Goal: Task Accomplishment & Management: Complete application form

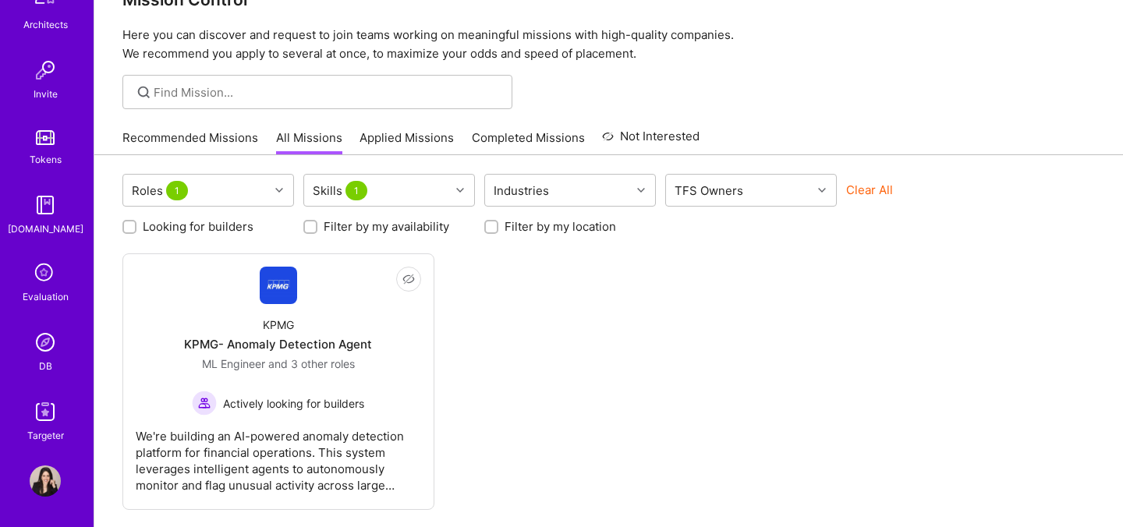
scroll to position [46, 0]
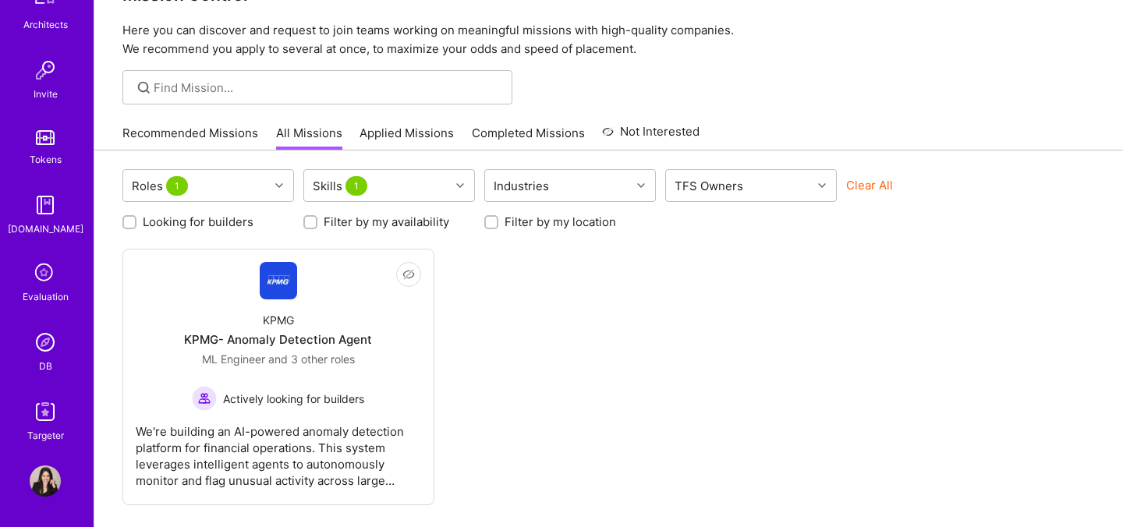
click at [44, 350] on img at bounding box center [45, 342] width 31 height 31
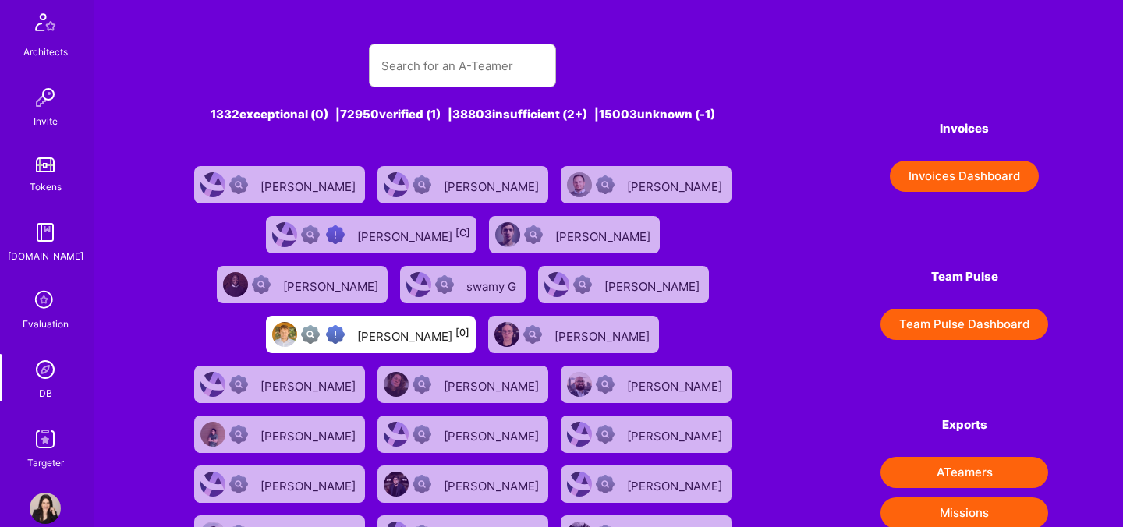
scroll to position [468, 0]
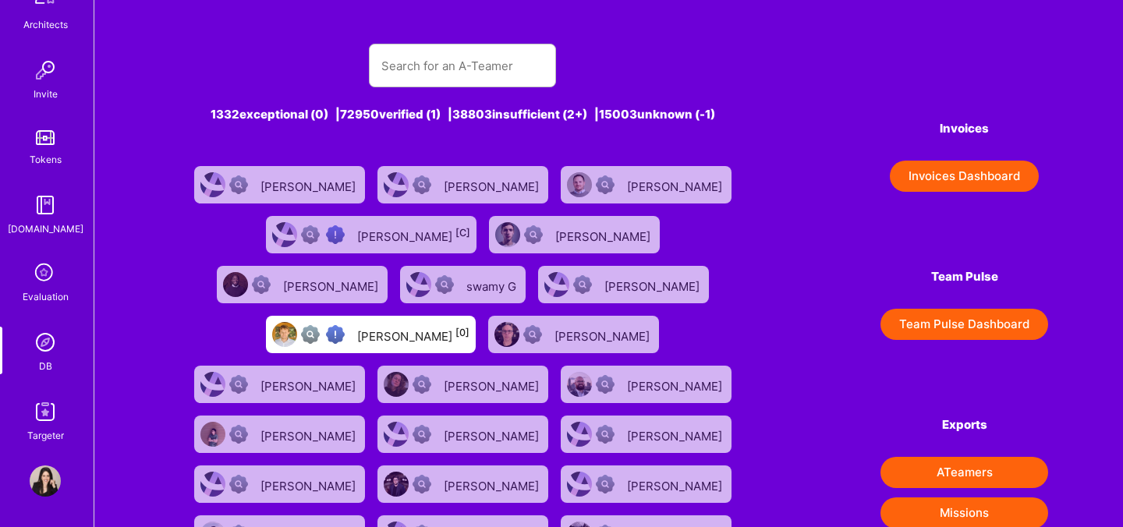
click at [40, 292] on div "Evaluation" at bounding box center [46, 297] width 46 height 16
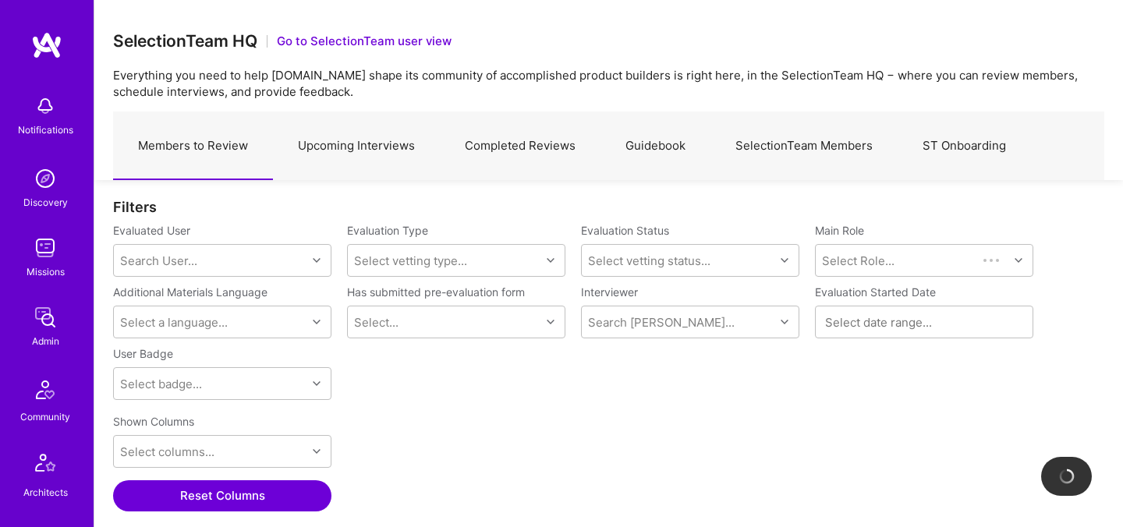
click at [399, 140] on link "Upcoming Interviews" at bounding box center [356, 146] width 167 height 68
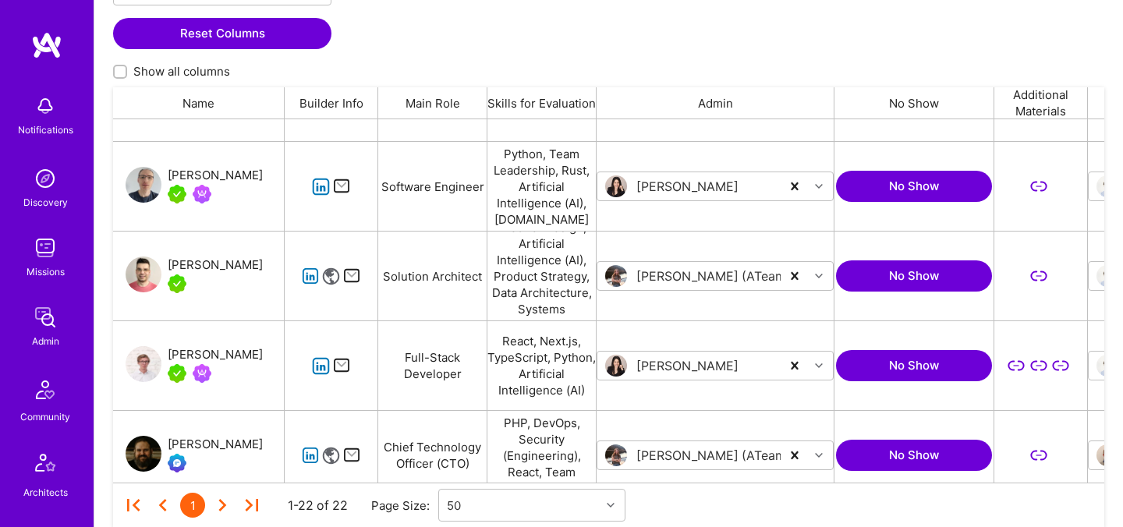
scroll to position [1136, 0]
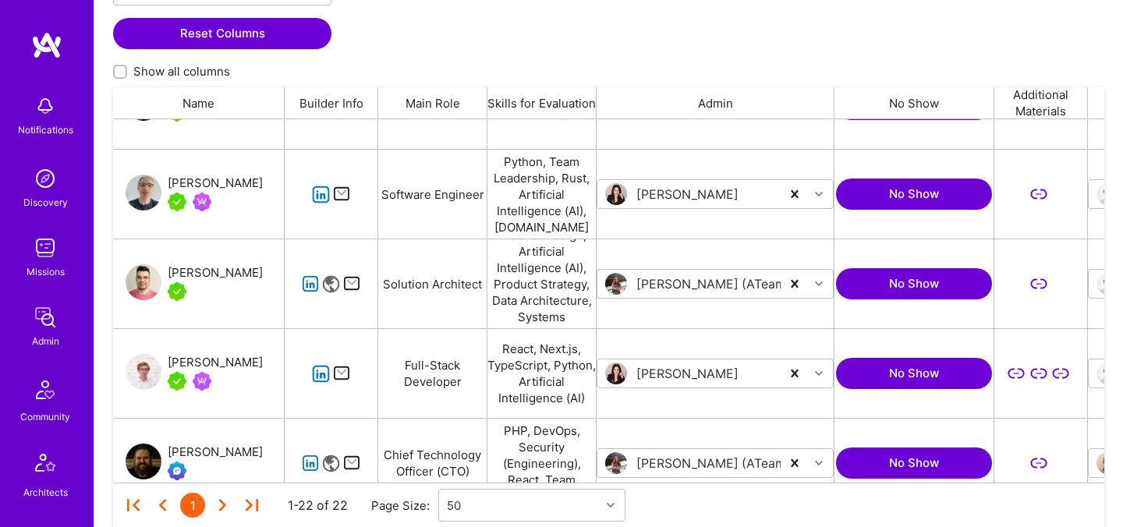
click at [200, 181] on div "[PERSON_NAME]" at bounding box center [215, 183] width 95 height 19
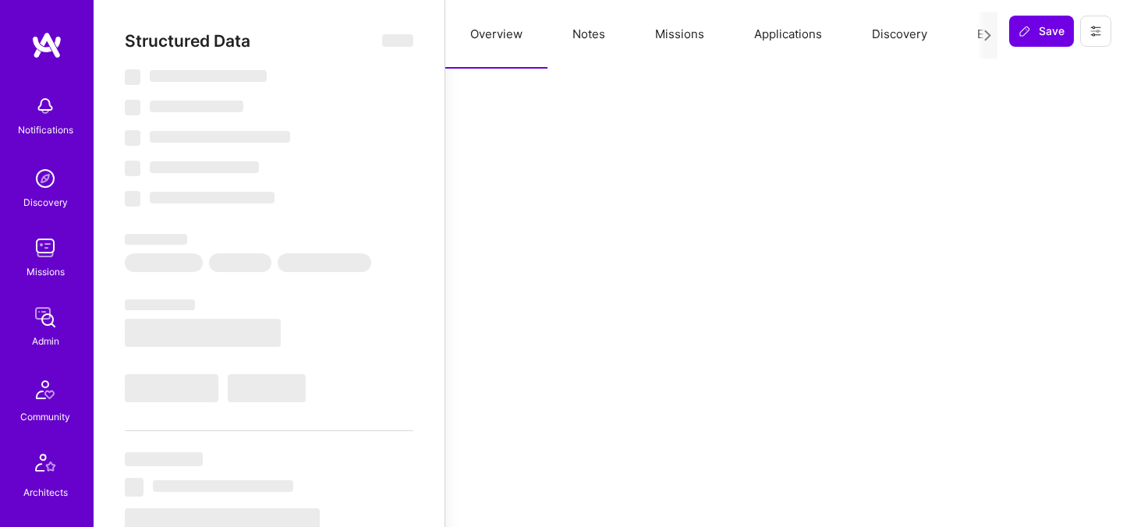
click at [969, 29] on button "Evaluation" at bounding box center [1005, 34] width 107 height 69
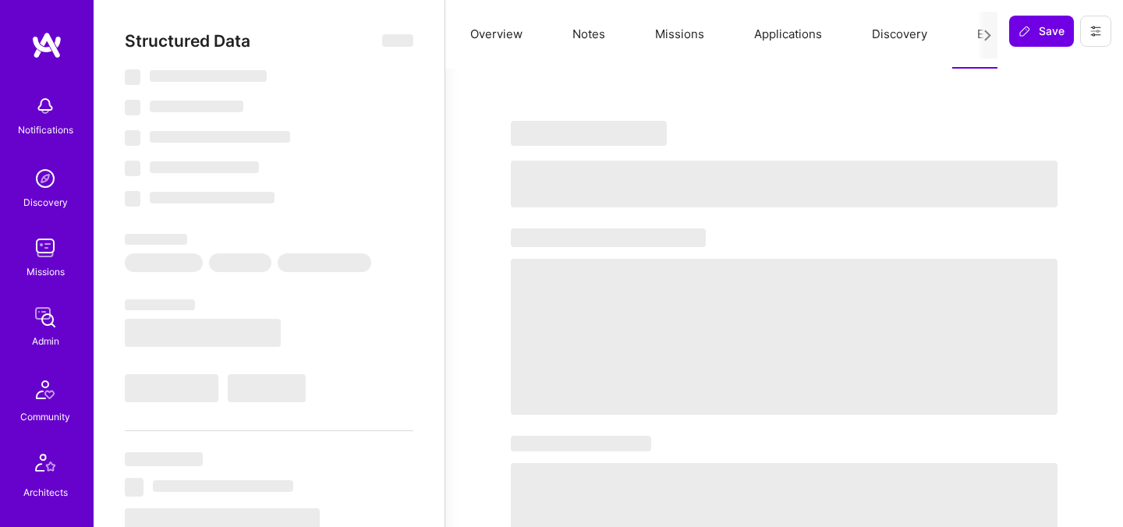
select select "Not Available"
select select "6 Months"
select select "5"
select select "7"
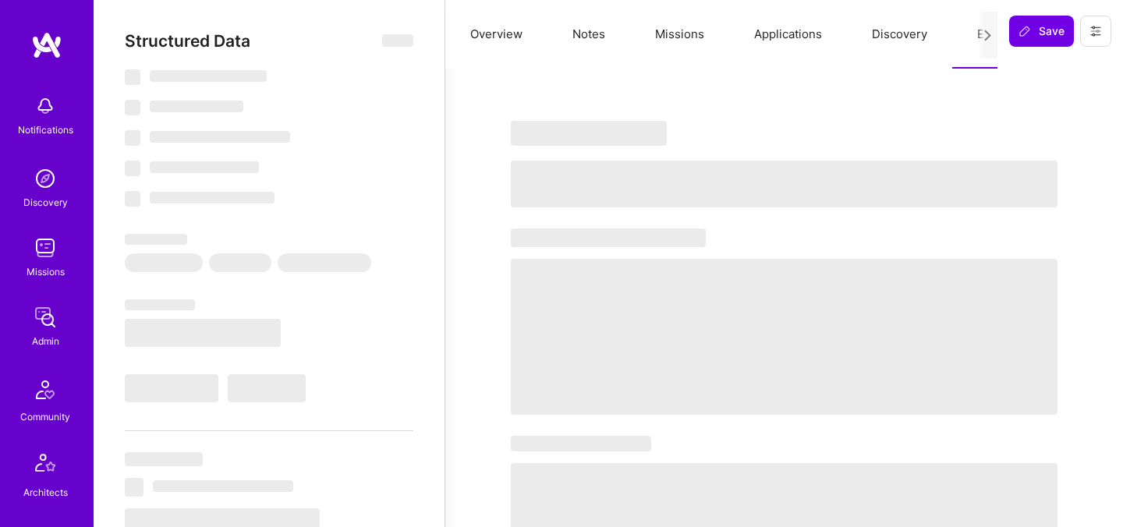
select select "7"
select select "GB"
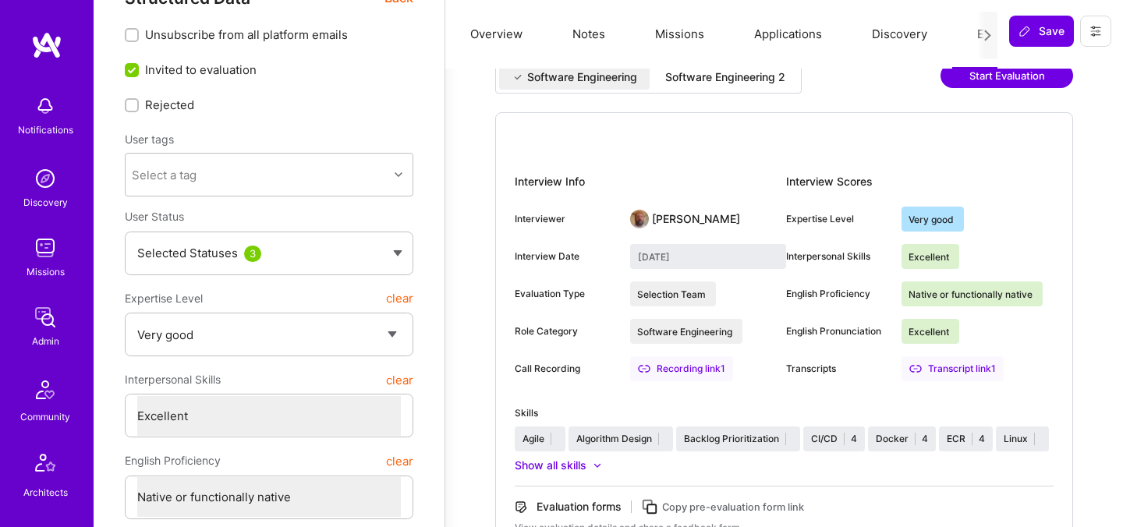
scroll to position [44, 0]
click at [725, 81] on div "Software Engineering 2" at bounding box center [725, 77] width 120 height 16
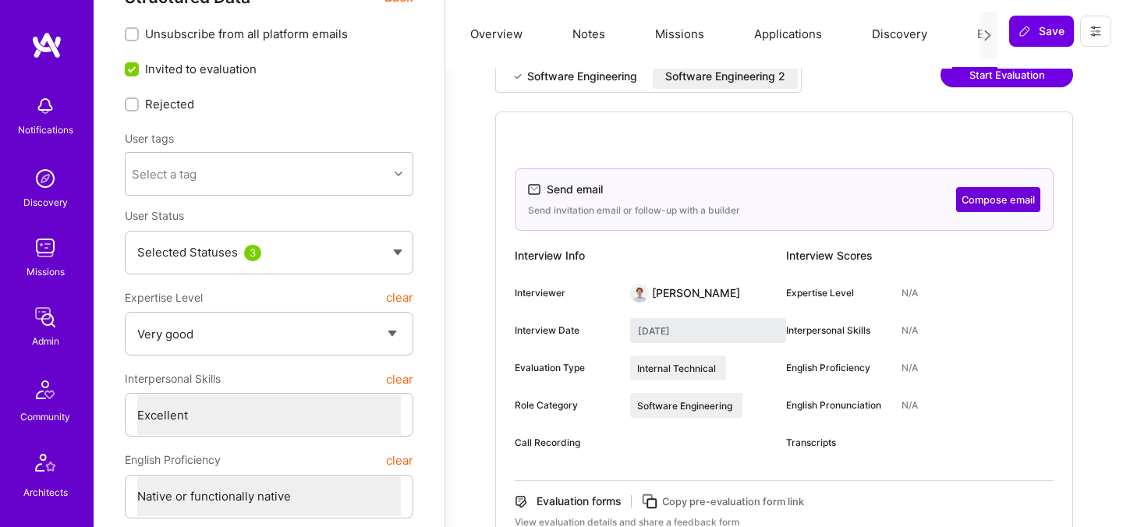
scroll to position [0, 0]
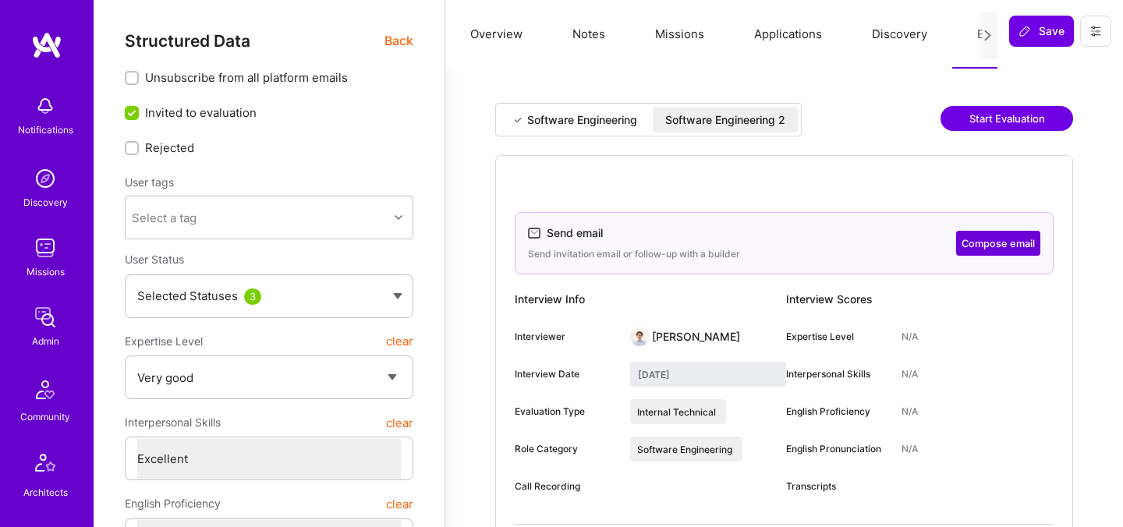
click at [602, 117] on div "Software Engineering" at bounding box center [582, 120] width 110 height 16
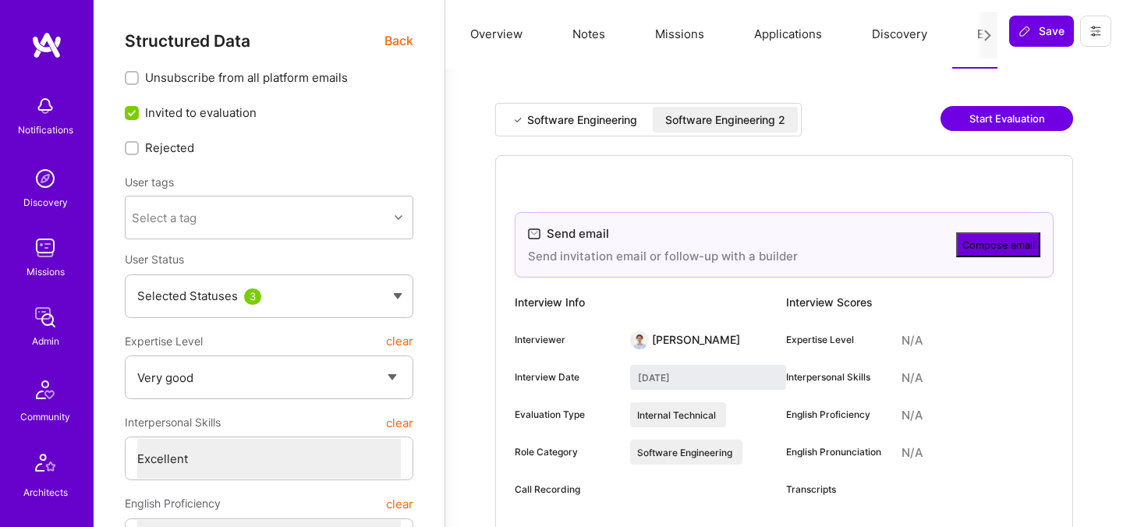
type input "February 13, 2024"
